Goal: Task Accomplishment & Management: Use online tool/utility

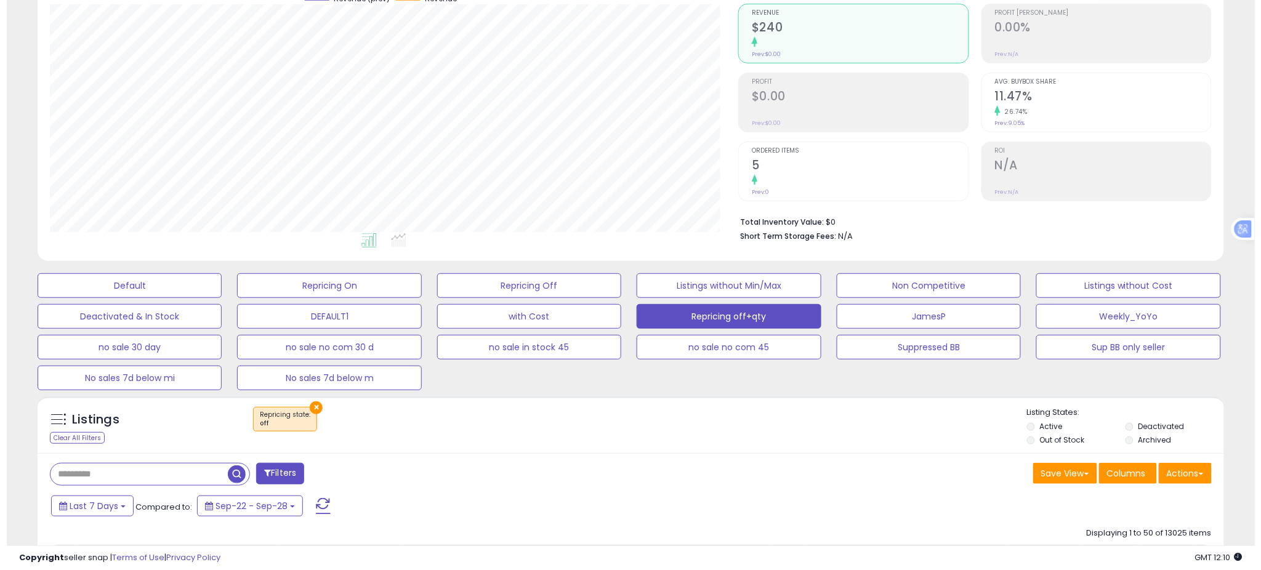
scroll to position [136, 0]
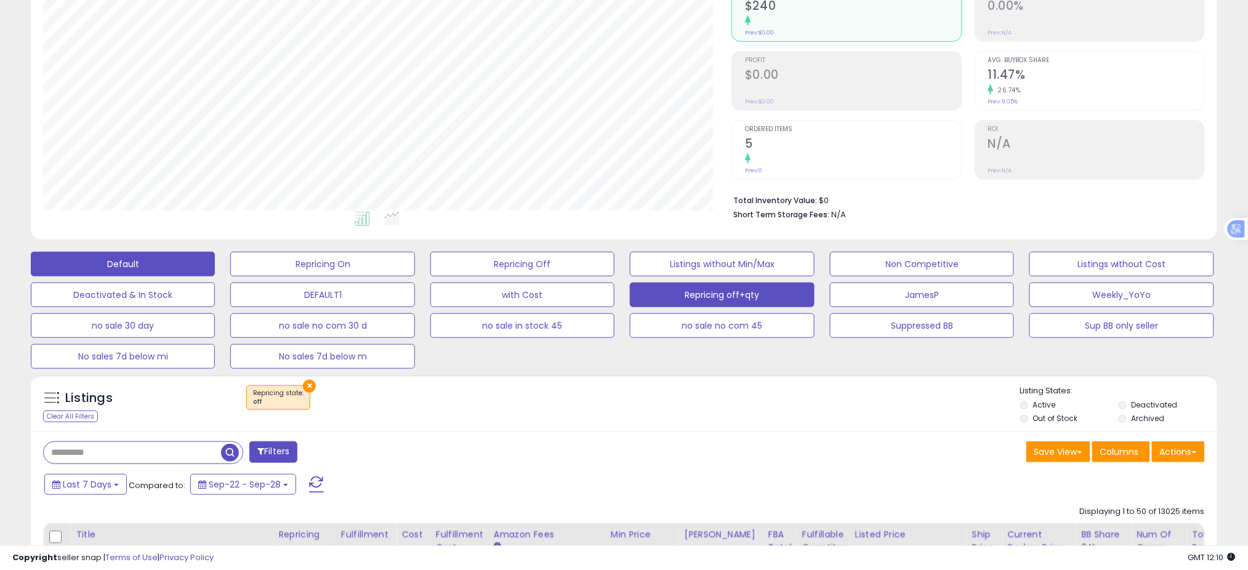
click at [182, 259] on button "Default" at bounding box center [123, 264] width 184 height 25
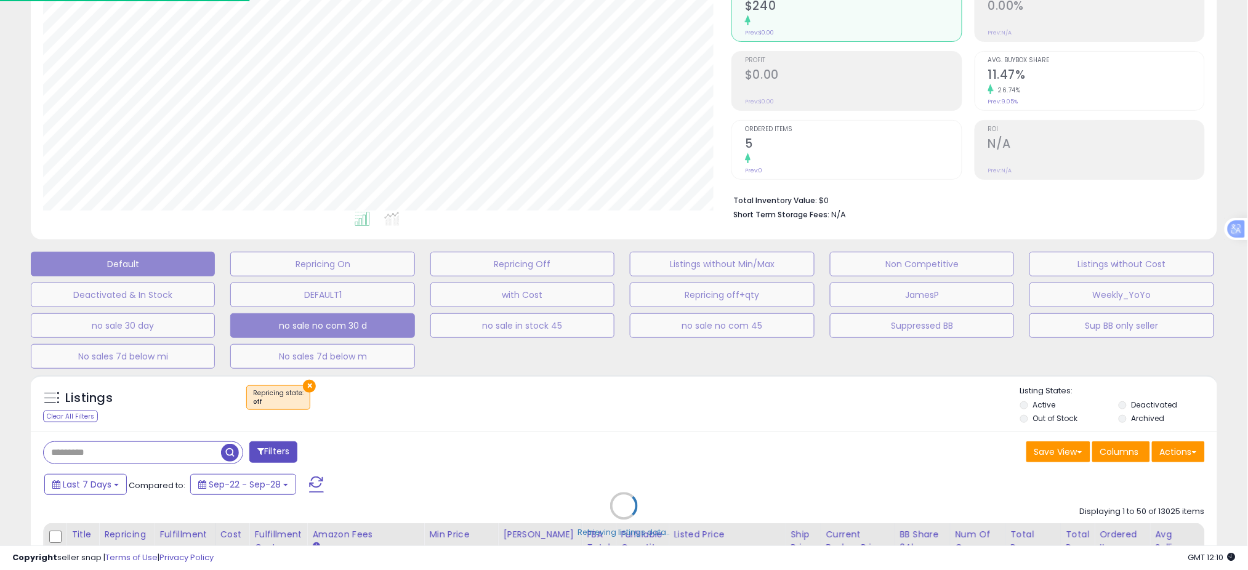
scroll to position [252, 696]
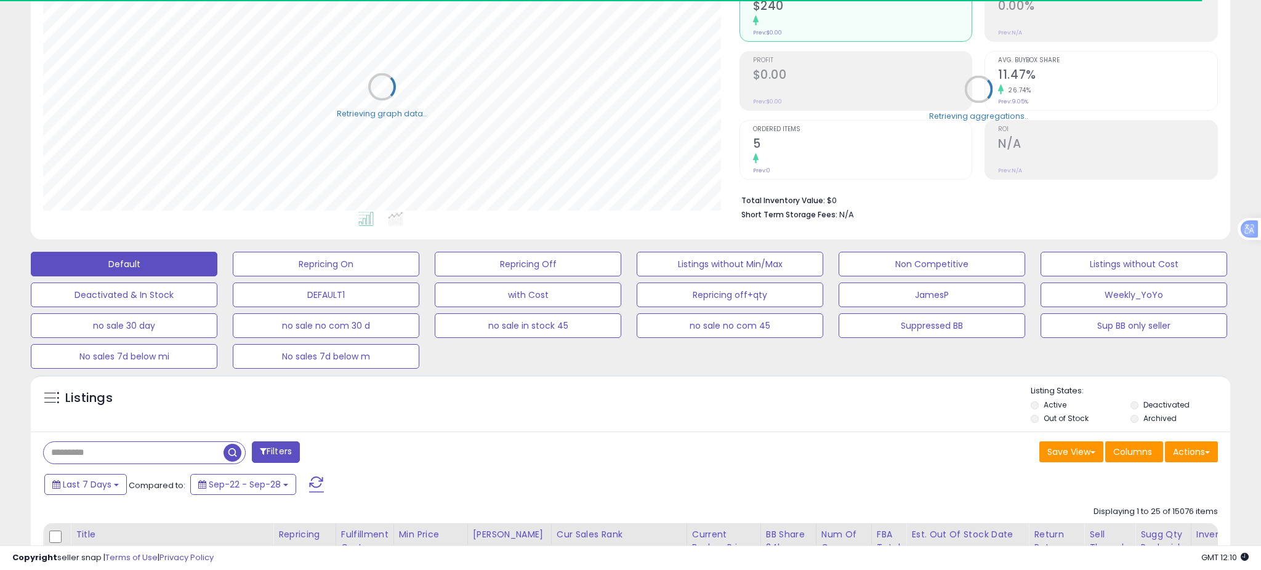
select select "**"
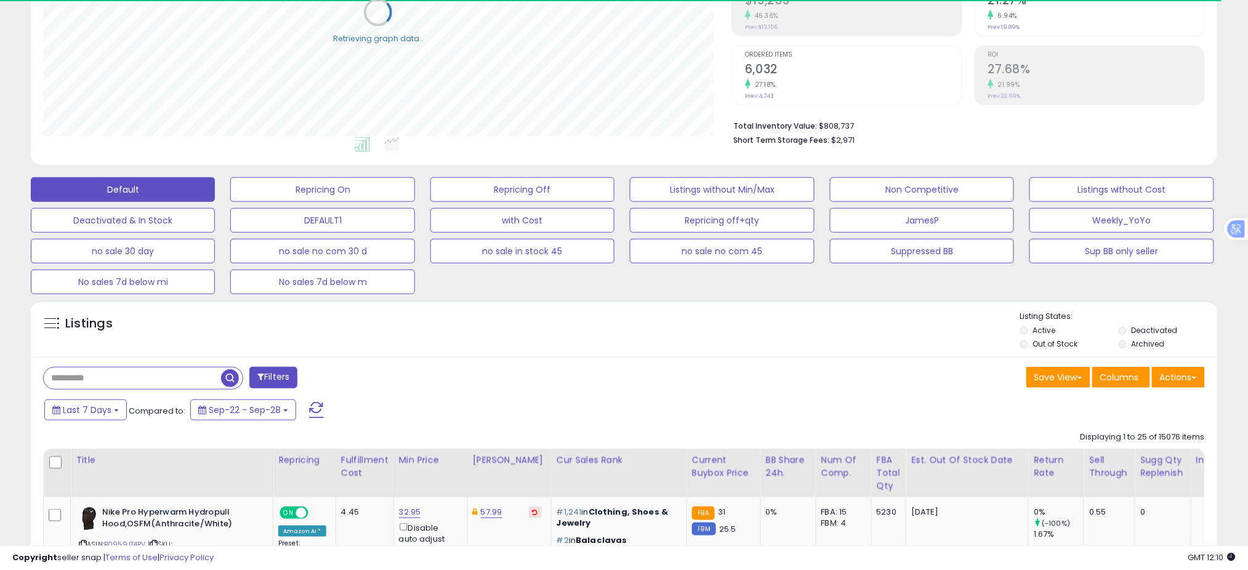
scroll to position [273, 0]
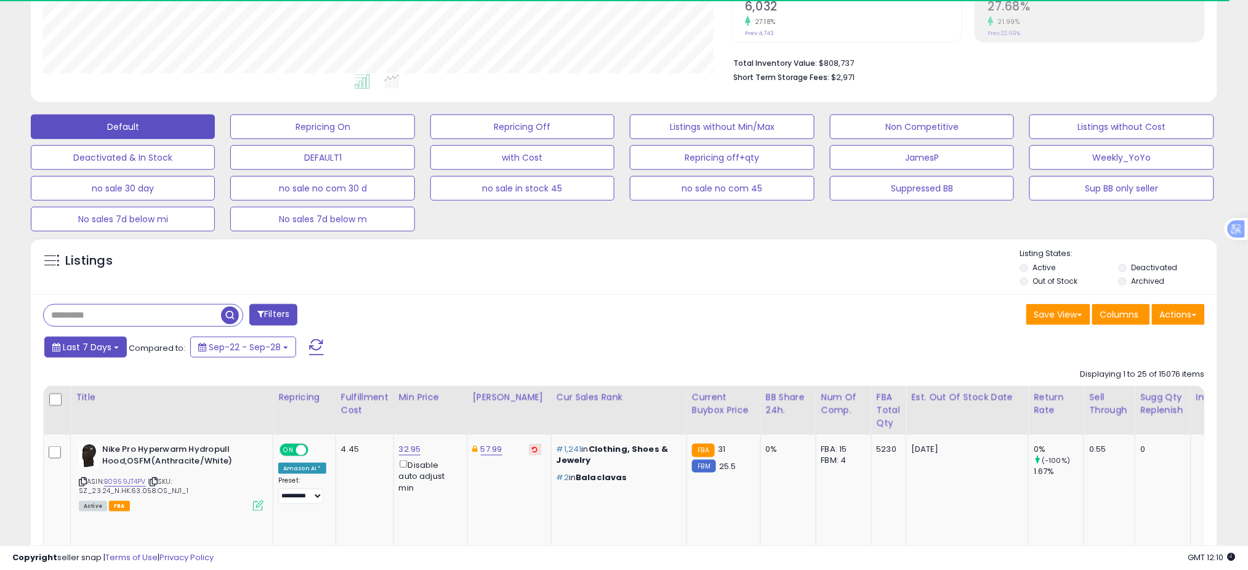
click at [97, 345] on span "Last 7 Days" at bounding box center [87, 347] width 49 height 12
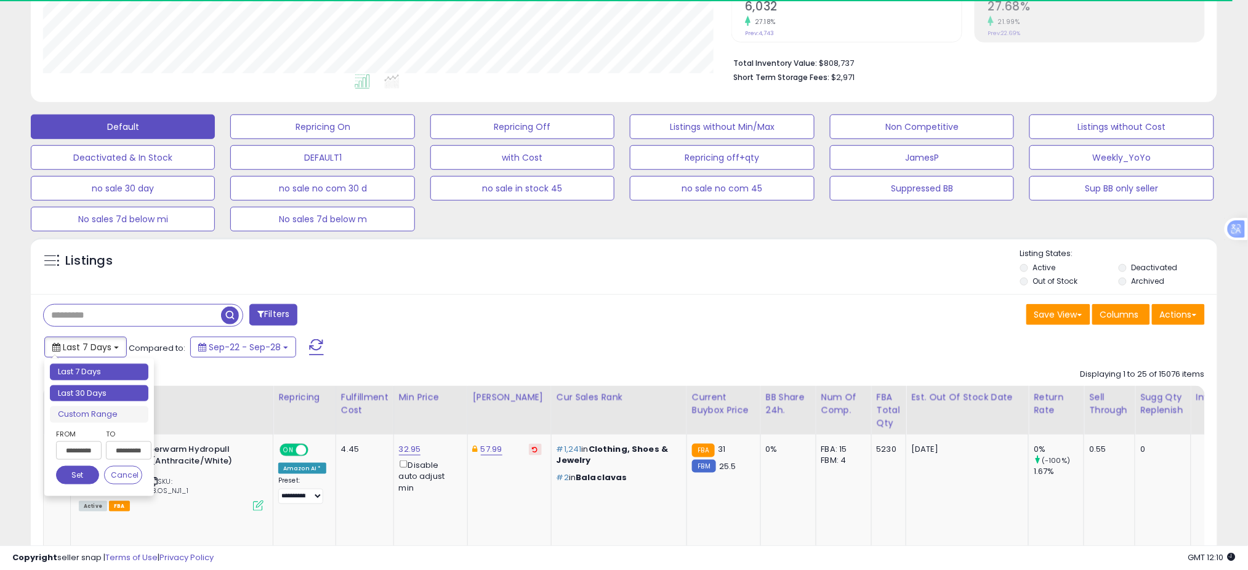
type input "**********"
click at [118, 387] on li "Last 30 Days" at bounding box center [99, 393] width 99 height 17
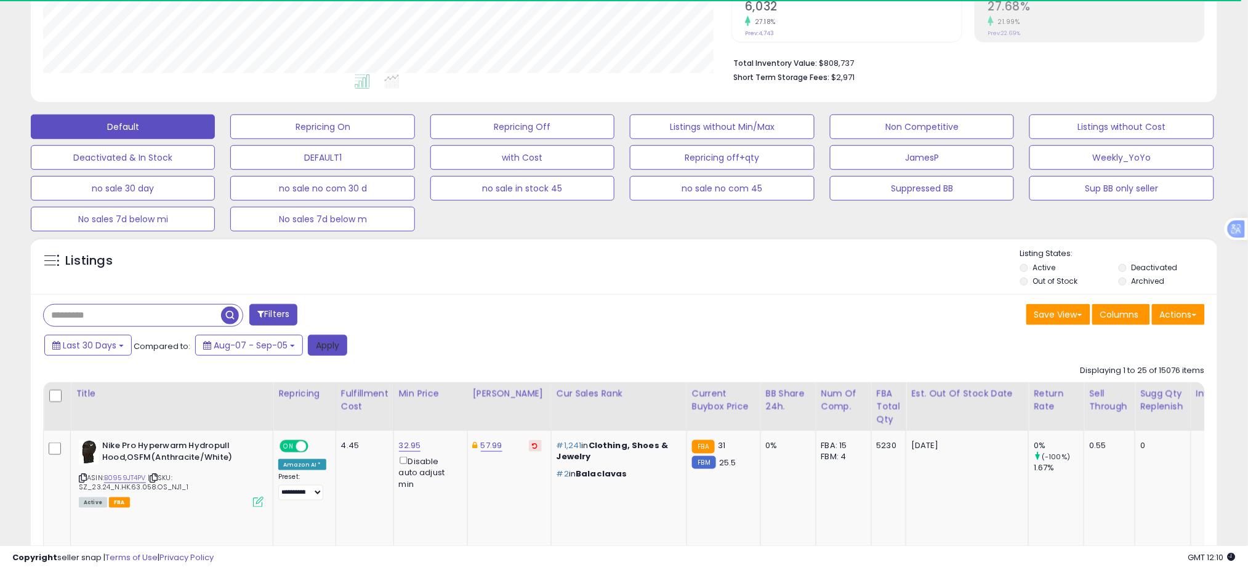
click at [326, 342] on button "Apply" at bounding box center [327, 345] width 39 height 21
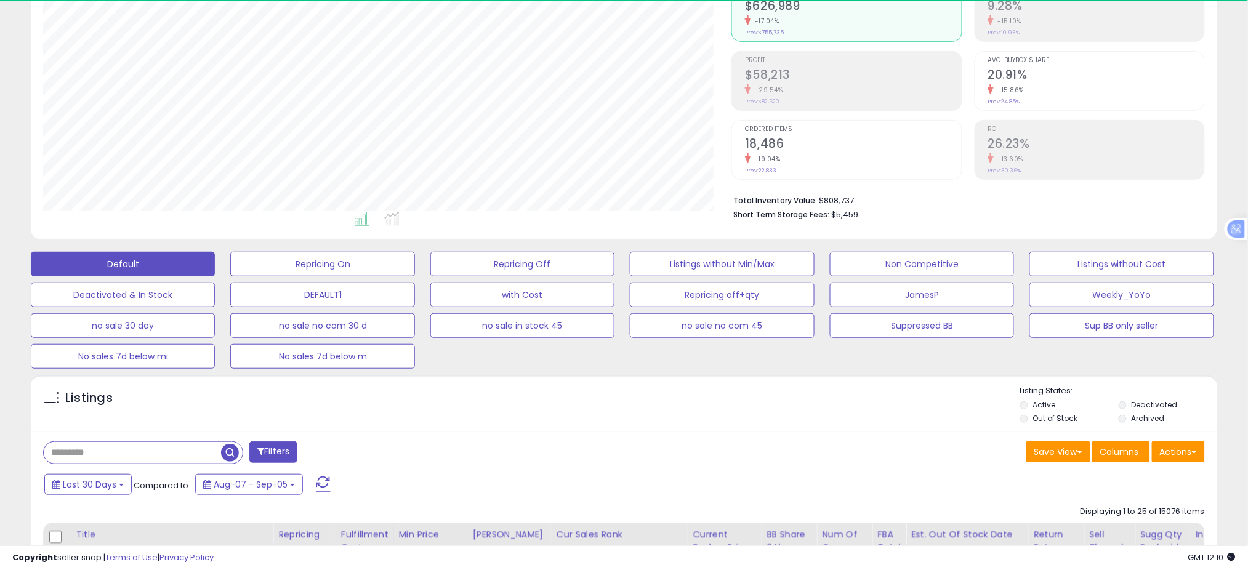
scroll to position [252, 688]
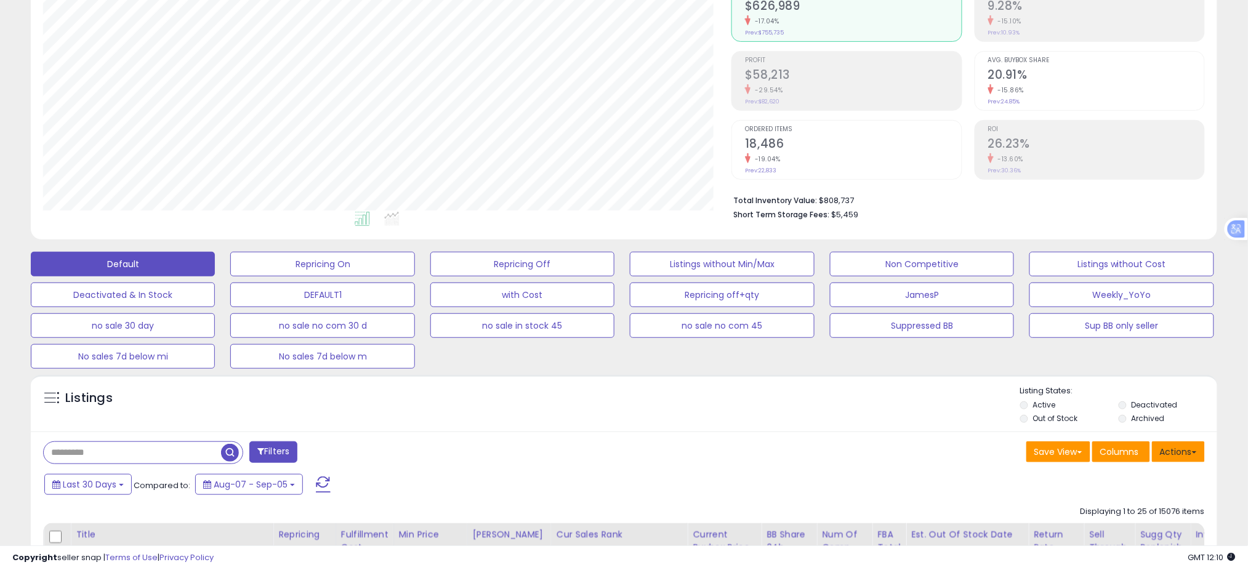
click at [1174, 452] on button "Actions" at bounding box center [1178, 451] width 53 height 21
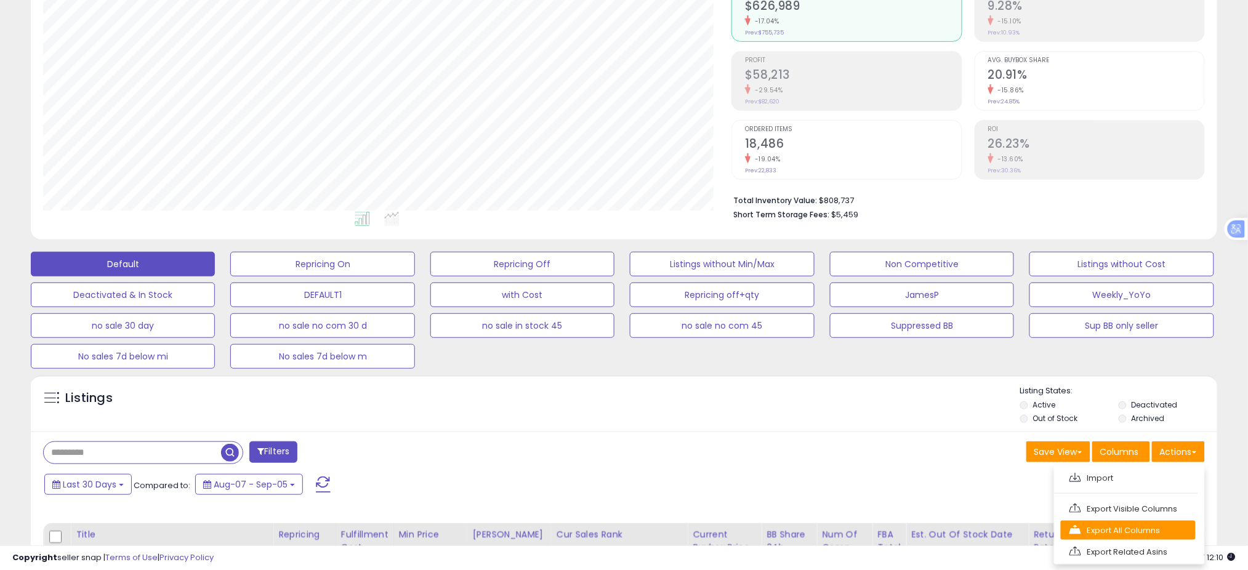
click at [1113, 525] on link "Export All Columns" at bounding box center [1128, 530] width 135 height 19
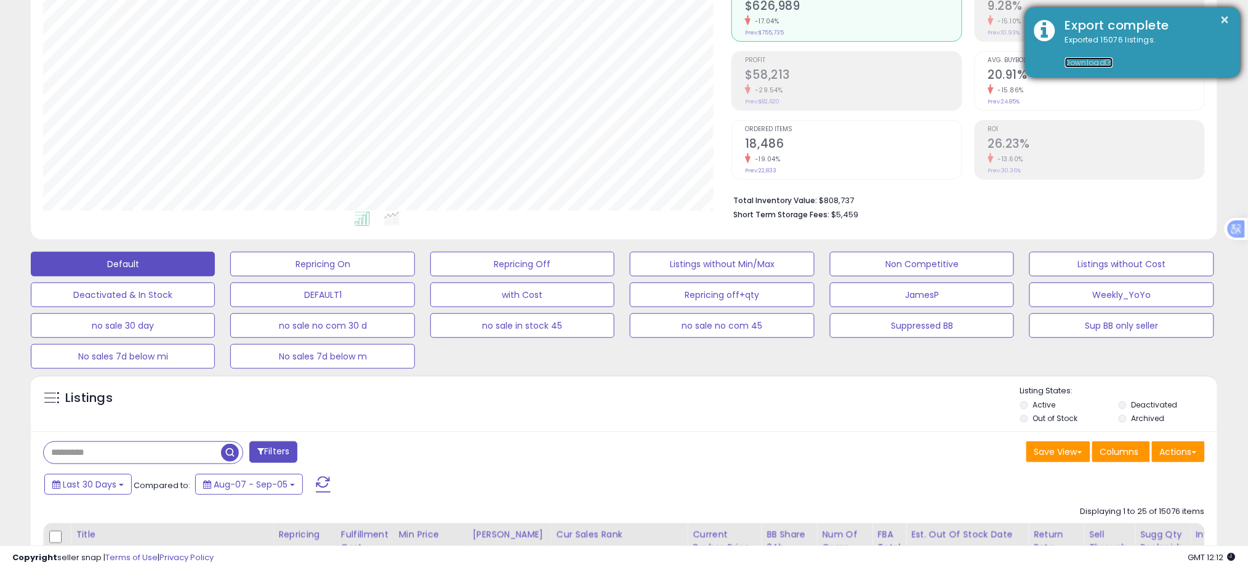
click at [1095, 58] on link "Download" at bounding box center [1089, 62] width 48 height 10
